Goal: Navigation & Orientation: Find specific page/section

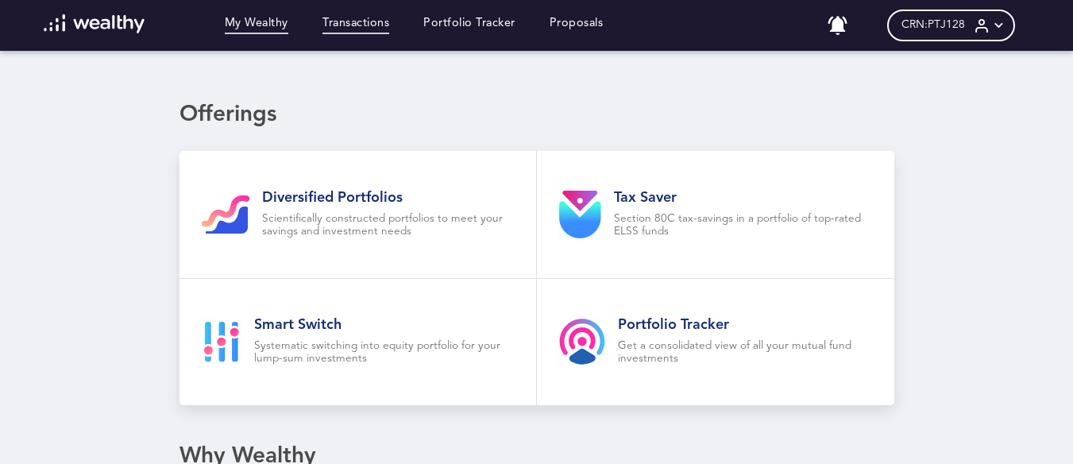
click at [368, 26] on link "Transactions" at bounding box center [355, 25] width 67 height 17
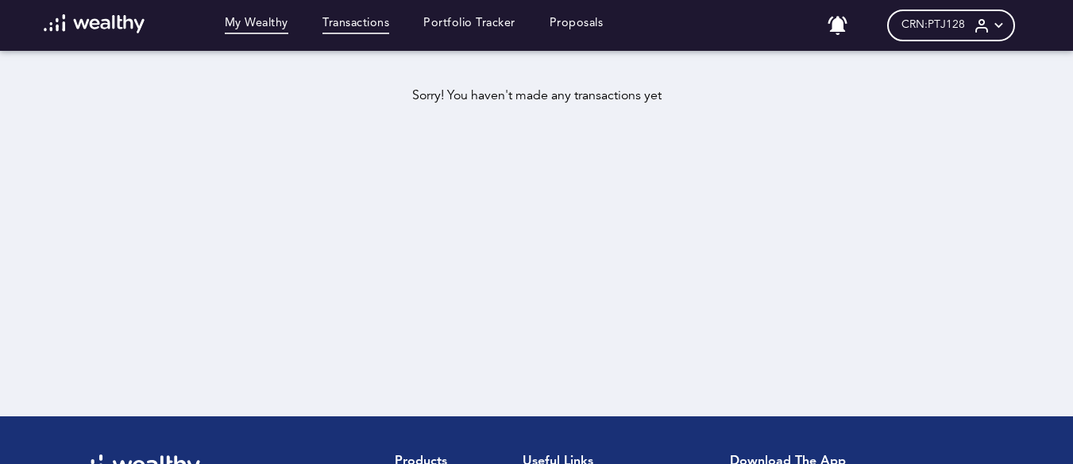
click at [262, 25] on link "My Wealthy" at bounding box center [257, 25] width 64 height 17
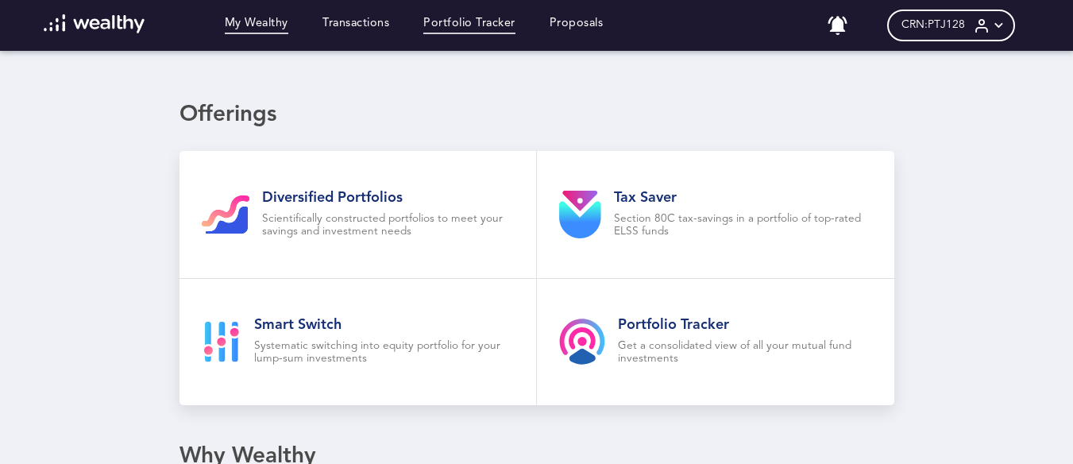
click at [488, 29] on link "Portfolio Tracker" at bounding box center [469, 25] width 92 height 17
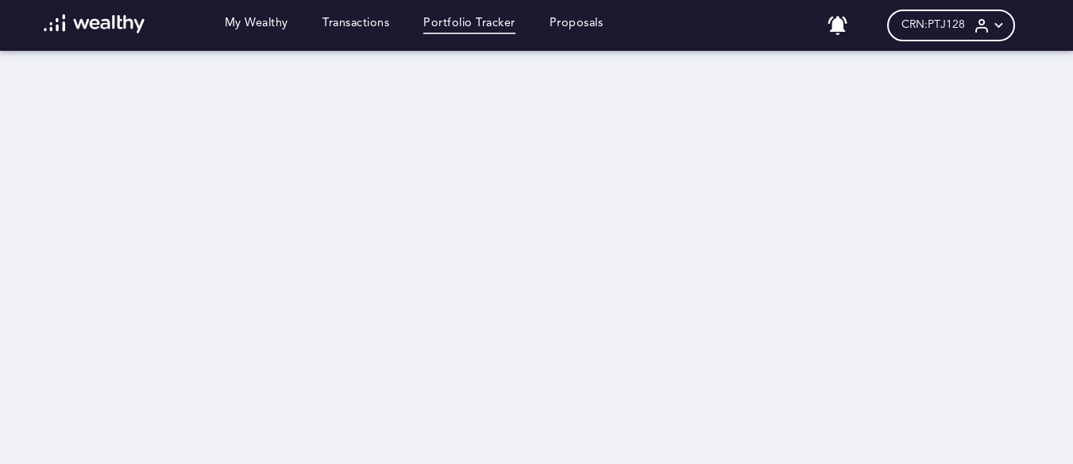
click at [1007, 25] on icon at bounding box center [998, 25] width 17 height 17
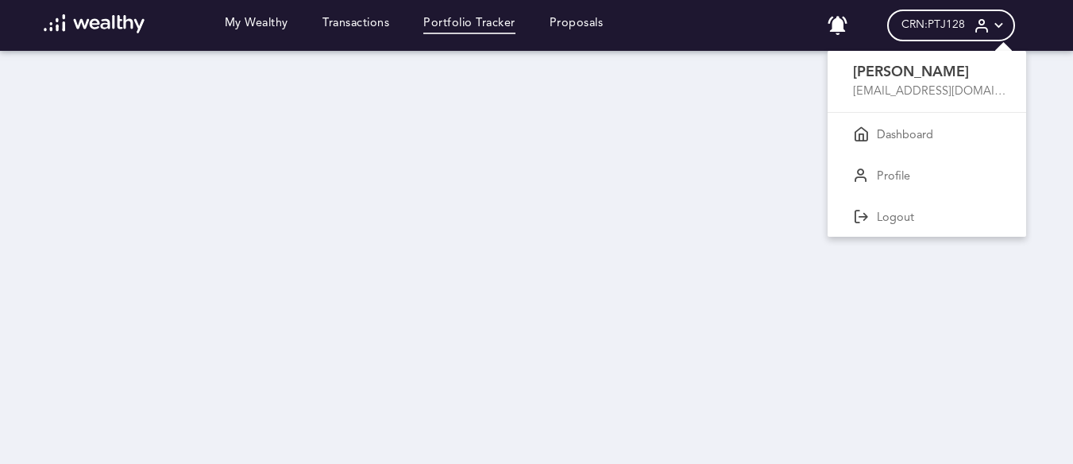
click at [774, 77] on div at bounding box center [536, 232] width 1073 height 464
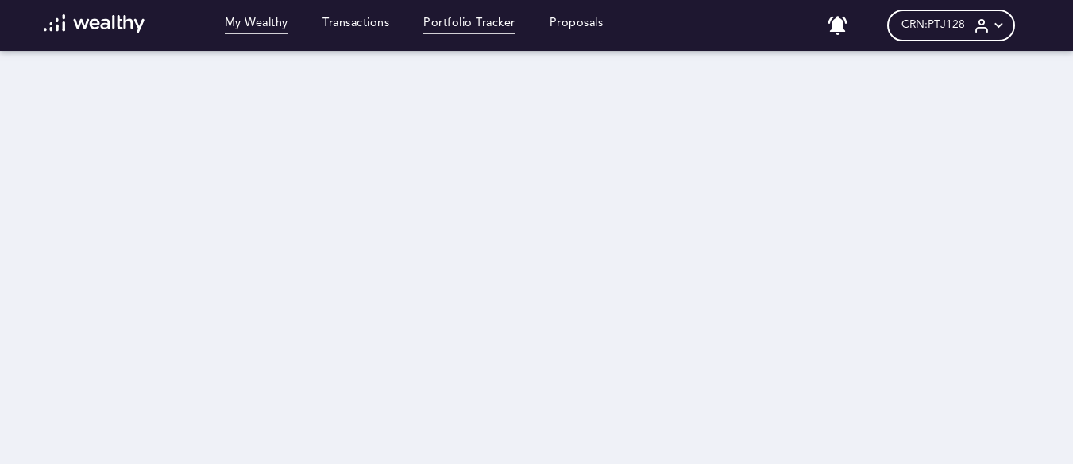
click at [286, 25] on link "My Wealthy" at bounding box center [257, 25] width 64 height 17
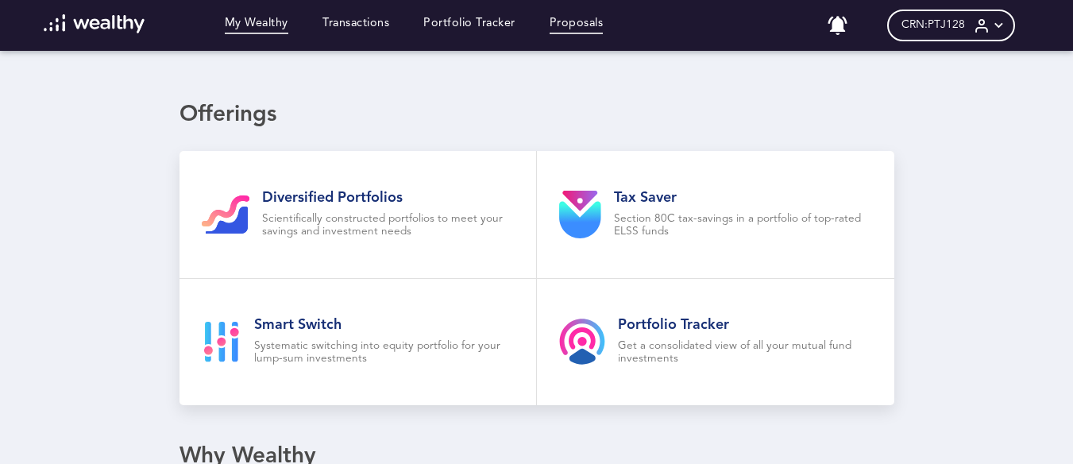
click at [565, 19] on link "Proposals" at bounding box center [577, 25] width 54 height 17
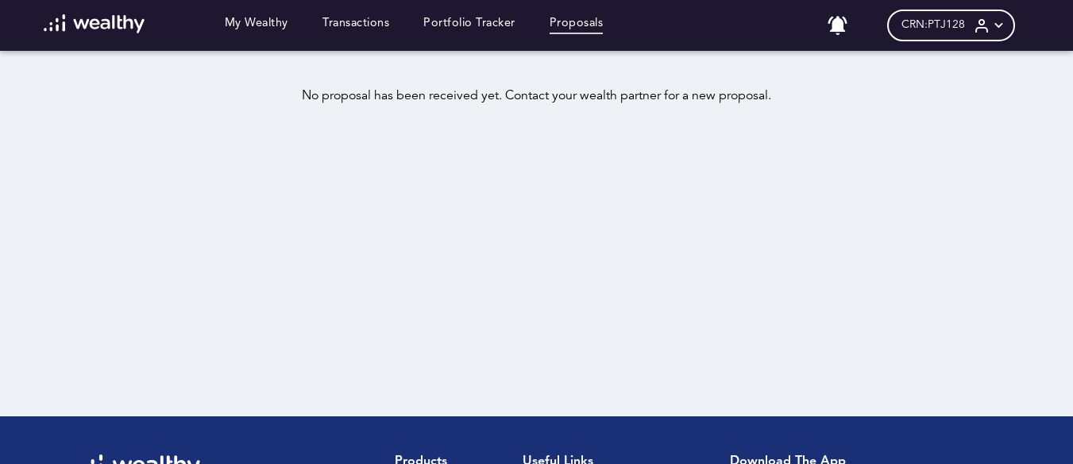
click at [948, 25] on span "CRN: PTJ128" at bounding box center [933, 25] width 64 height 14
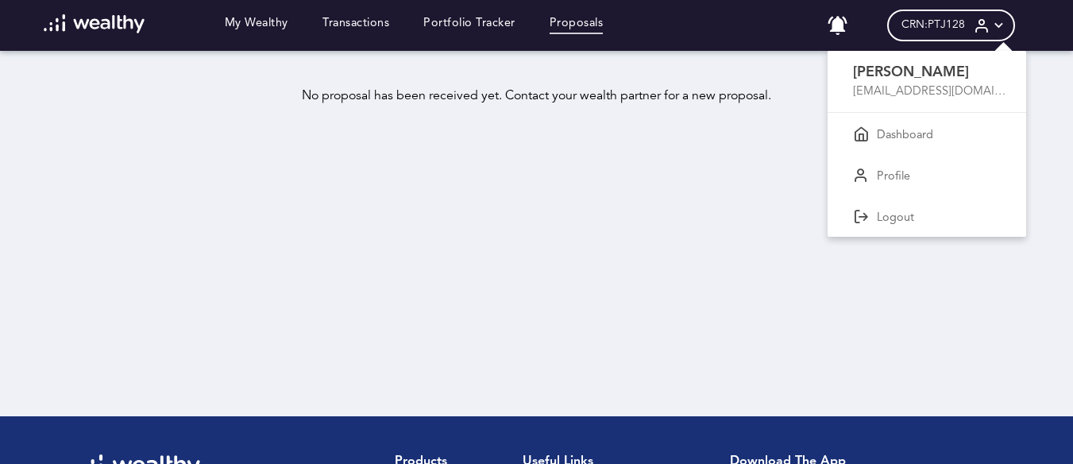
click at [920, 134] on p "Dashboard" at bounding box center [905, 136] width 56 height 14
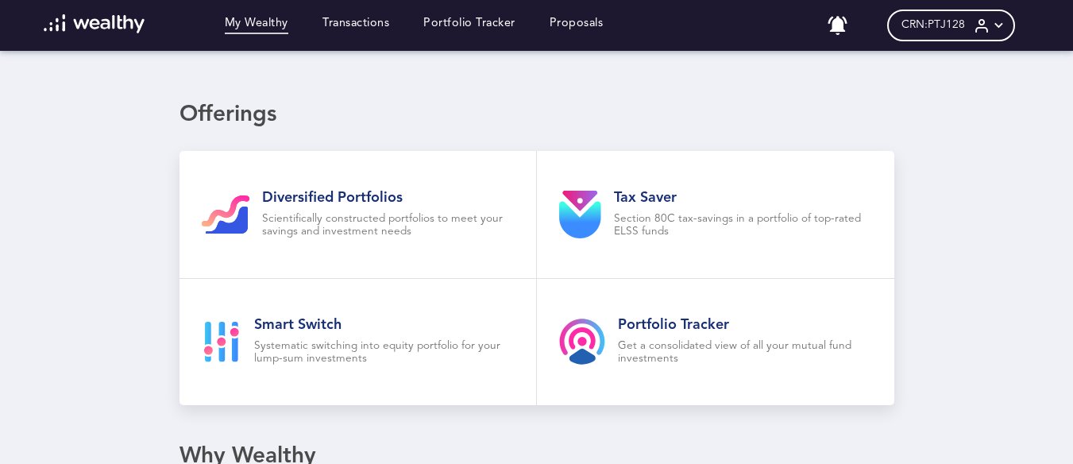
click at [993, 120] on div "Loading dashboard My Wealthy Transactions Portfolio Tracker Proposals No notifi…" at bounding box center [536, 232] width 1073 height 464
click at [375, 25] on link "Transactions" at bounding box center [355, 25] width 67 height 17
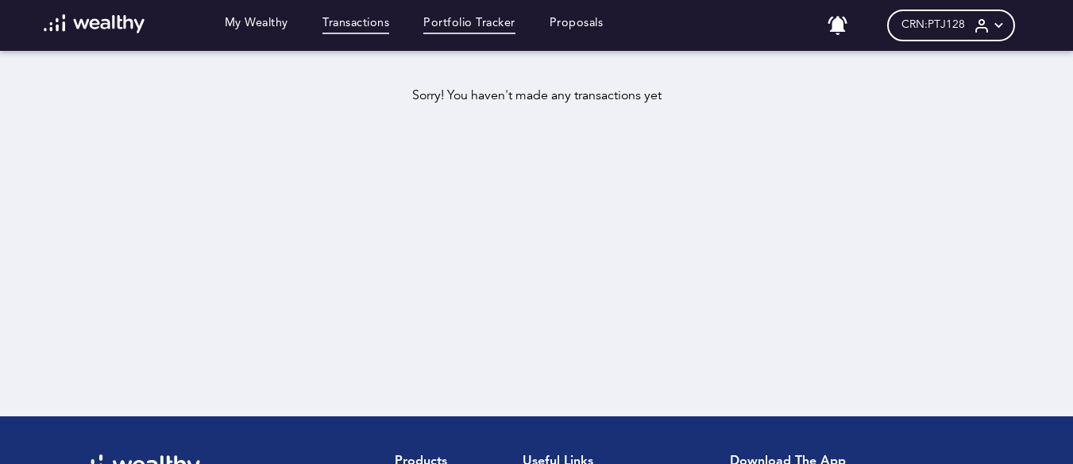
click at [500, 21] on link "Portfolio Tracker" at bounding box center [469, 25] width 92 height 17
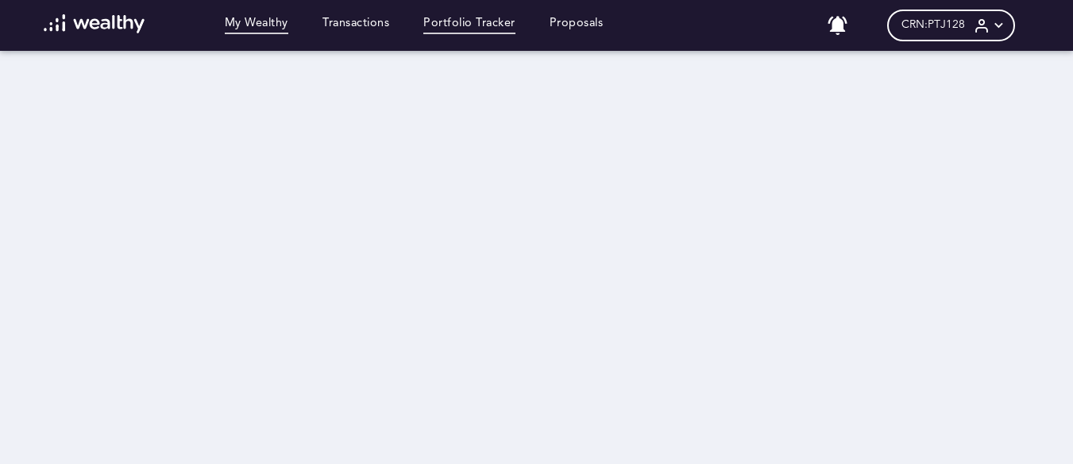
click at [260, 21] on link "My Wealthy" at bounding box center [257, 25] width 64 height 17
